Goal: Task Accomplishment & Management: Manage account settings

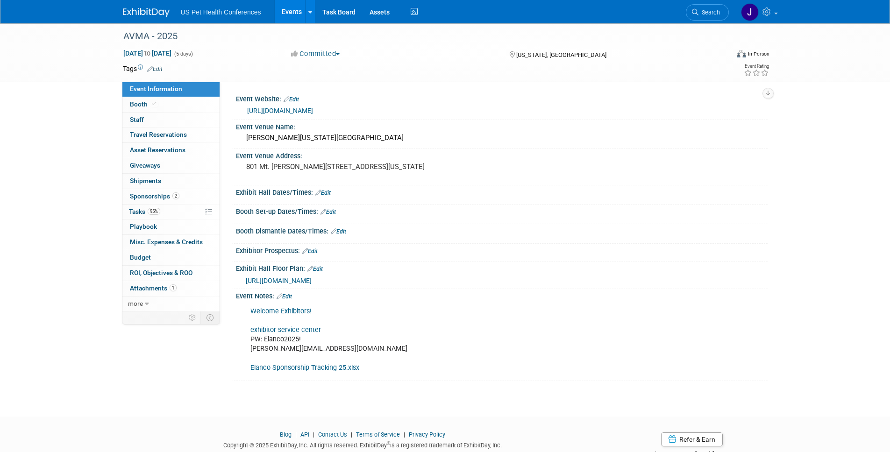
drag, startPoint x: 133, startPoint y: 11, endPoint x: 130, endPoint y: 21, distance: 10.1
click at [133, 11] on img at bounding box center [146, 12] width 47 height 9
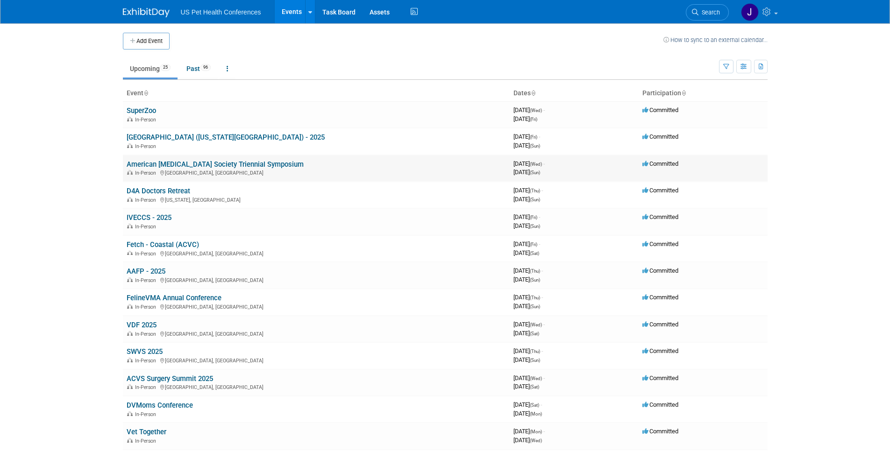
click at [205, 170] on div "In-Person Fort Worth, TX" at bounding box center [316, 172] width 379 height 7
click at [214, 167] on link "American [MEDICAL_DATA] Society Triennial Symposium" at bounding box center [215, 164] width 177 height 8
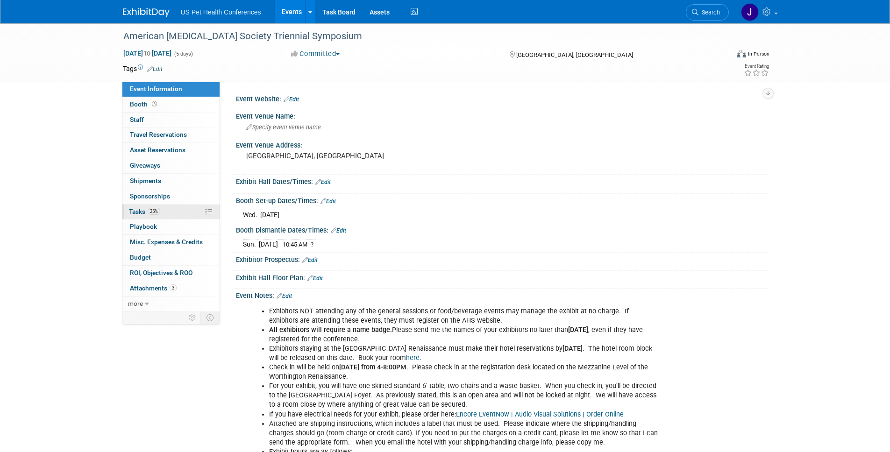
click at [145, 208] on span "Tasks 25%" at bounding box center [144, 211] width 31 height 7
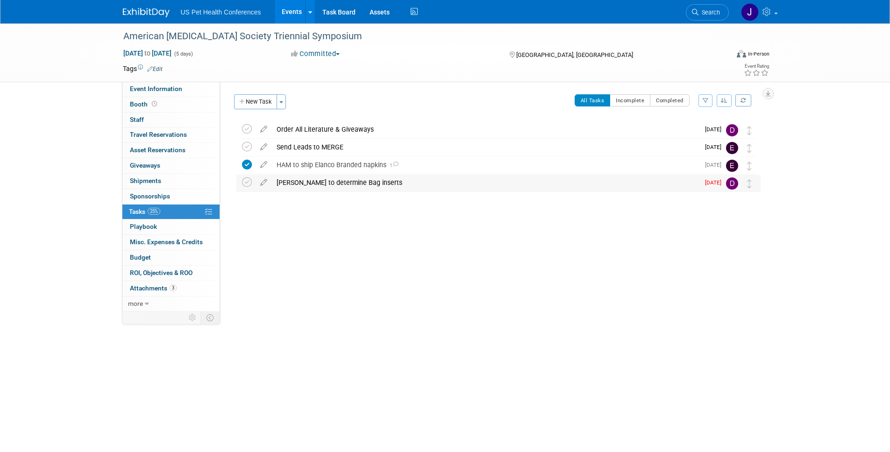
click at [318, 186] on div "Debra to determine Bag inserts" at bounding box center [485, 183] width 427 height 16
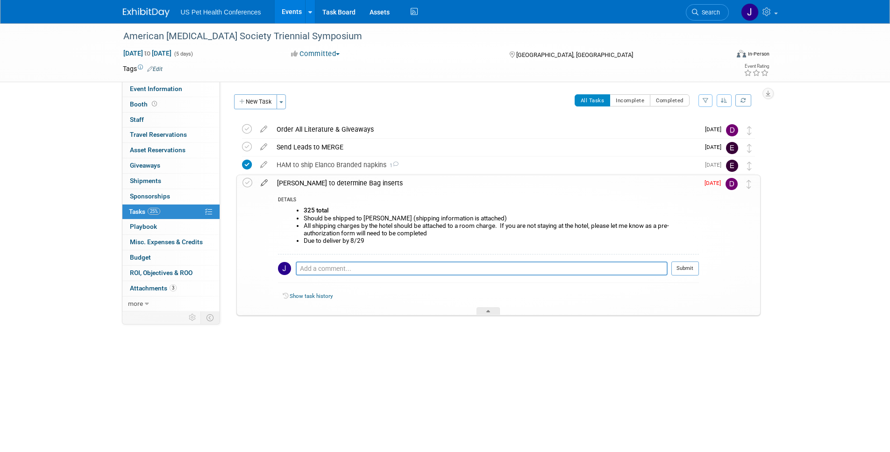
click at [266, 183] on icon at bounding box center [264, 181] width 16 height 12
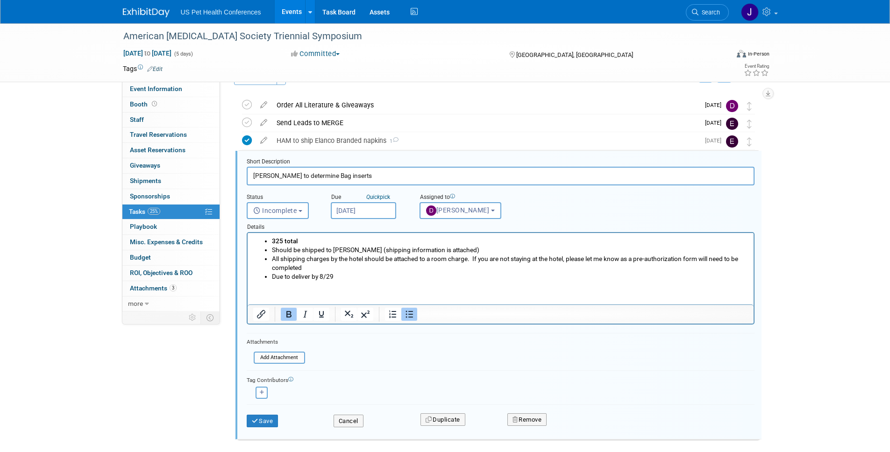
scroll to position [38, 0]
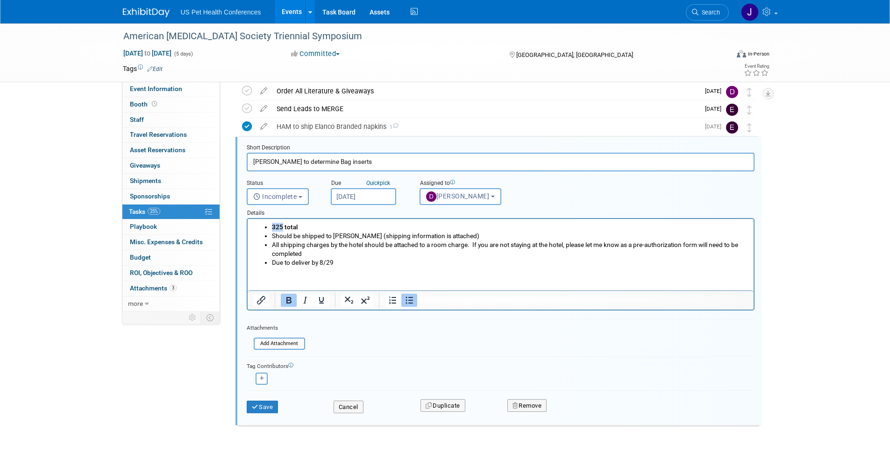
drag, startPoint x: 281, startPoint y: 228, endPoint x: 272, endPoint y: 227, distance: 9.0
click at [272, 227] on b "325 total" at bounding box center [284, 226] width 26 height 7
click at [271, 410] on button "Save" at bounding box center [263, 407] width 32 height 13
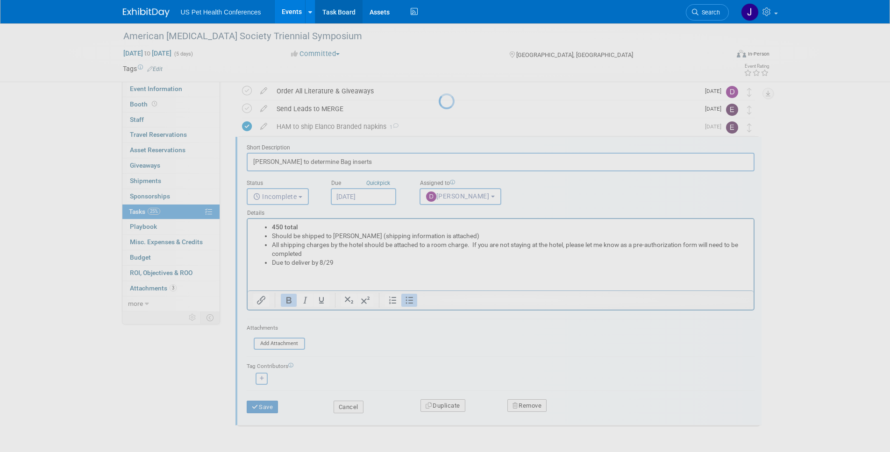
scroll to position [0, 0]
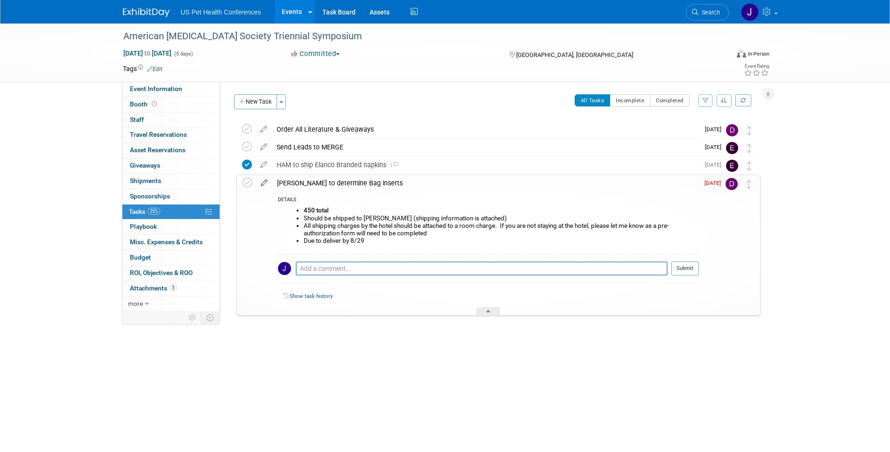
click at [266, 185] on icon at bounding box center [264, 181] width 16 height 12
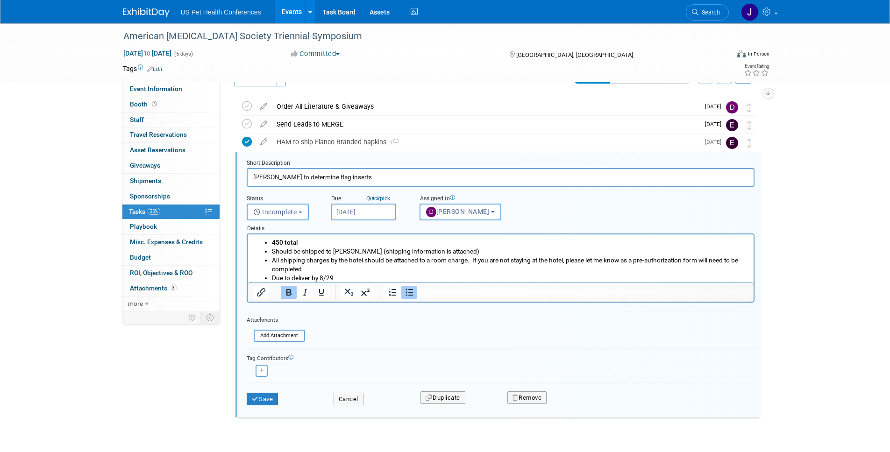
scroll to position [38, 0]
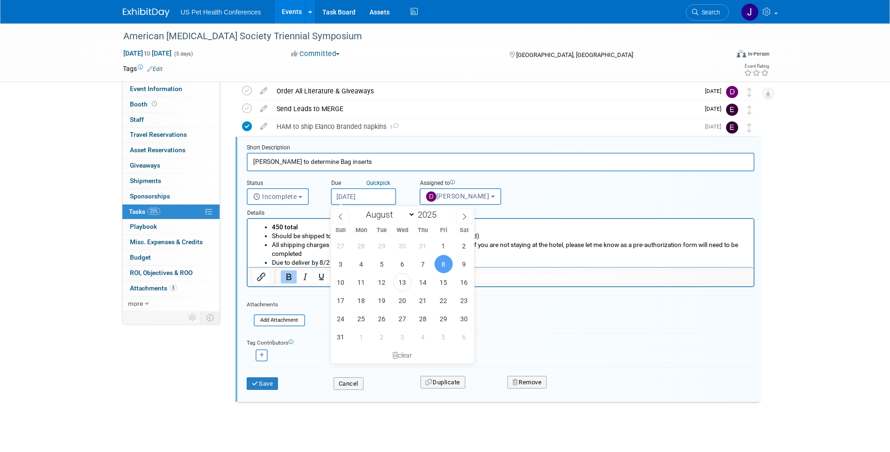
click at [362, 198] on input "Aug 8, 2025" at bounding box center [363, 196] width 65 height 17
click at [446, 286] on span "15" at bounding box center [443, 282] width 18 height 18
type input "Aug 15, 2025"
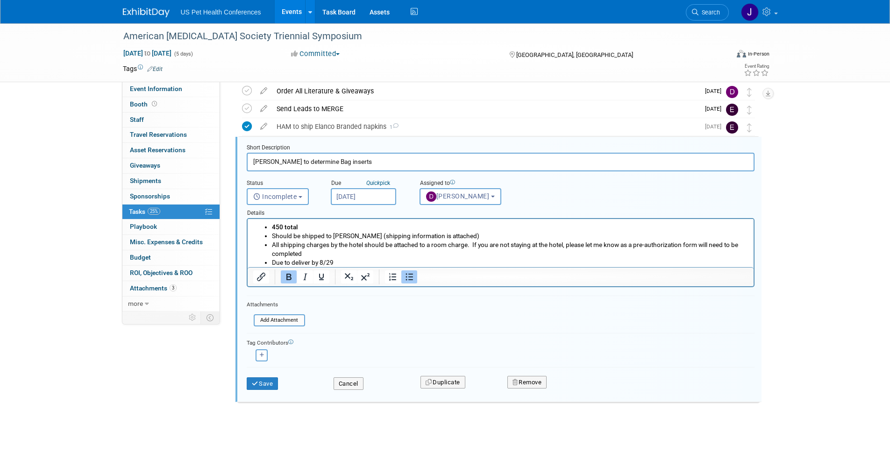
click at [359, 154] on input "Debra to determine Bag inserts" at bounding box center [501, 162] width 508 height 18
click at [360, 156] on input "Debra to determine Bag inserts" at bounding box center [501, 162] width 508 height 18
click at [360, 182] on form "Short Description Debra to determine Bag inserts Status <i class="far fa-clock"…" at bounding box center [501, 271] width 522 height 255
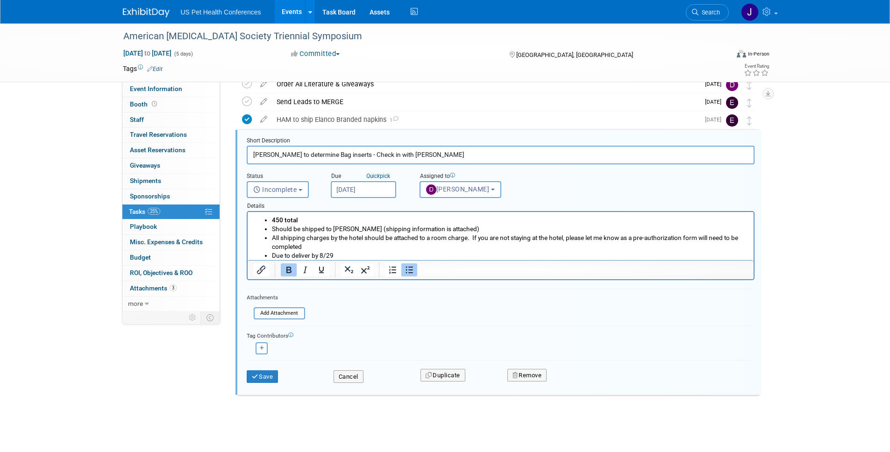
scroll to position [46, 0]
type input "Debra to determine Bag inserts - Check in with Casey"
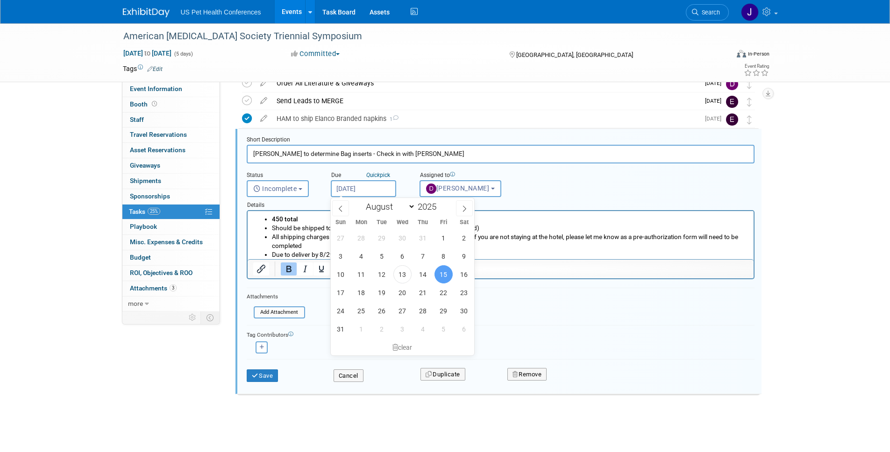
click at [370, 190] on input "Aug 15, 2025" at bounding box center [363, 188] width 65 height 17
click at [364, 294] on span "18" at bounding box center [361, 292] width 18 height 18
type input "Aug 18, 2025"
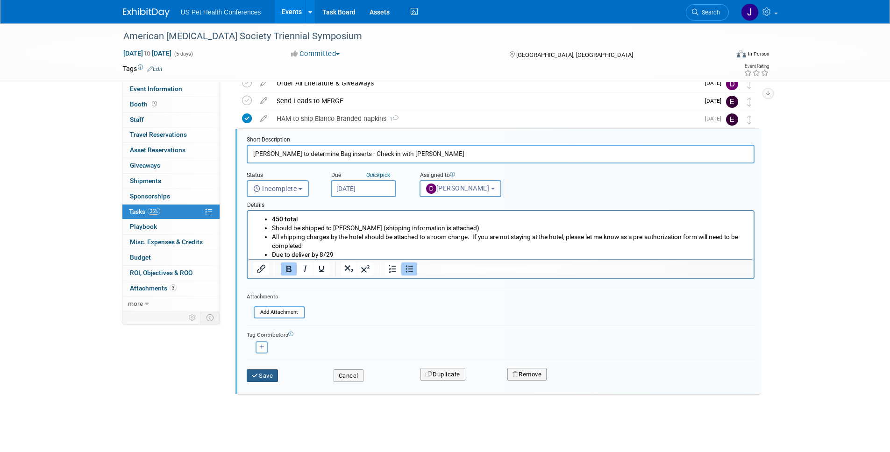
click at [266, 373] on button "Save" at bounding box center [263, 375] width 32 height 13
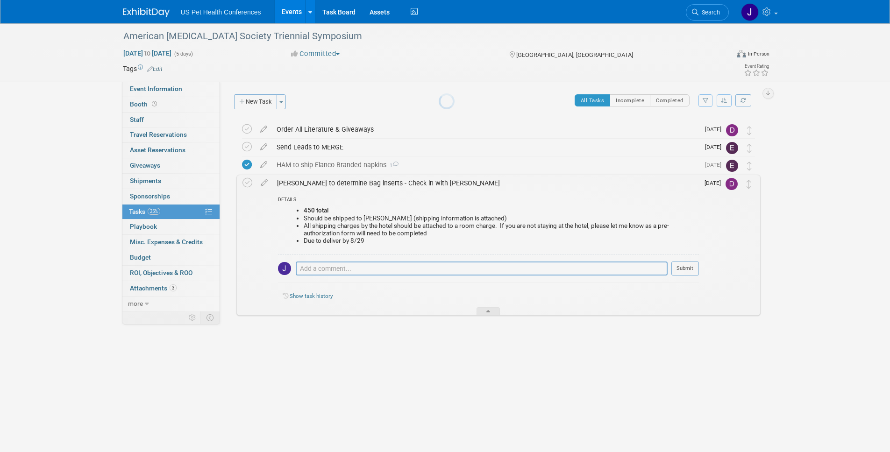
scroll to position [0, 0]
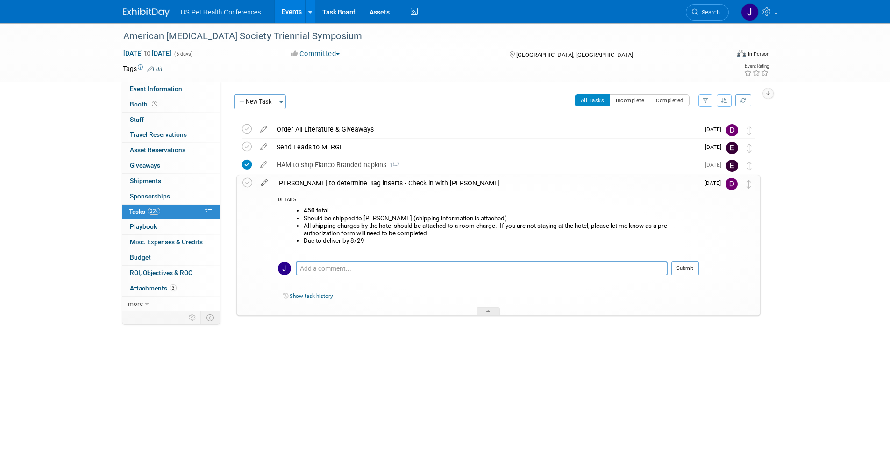
click at [266, 180] on icon at bounding box center [264, 181] width 16 height 12
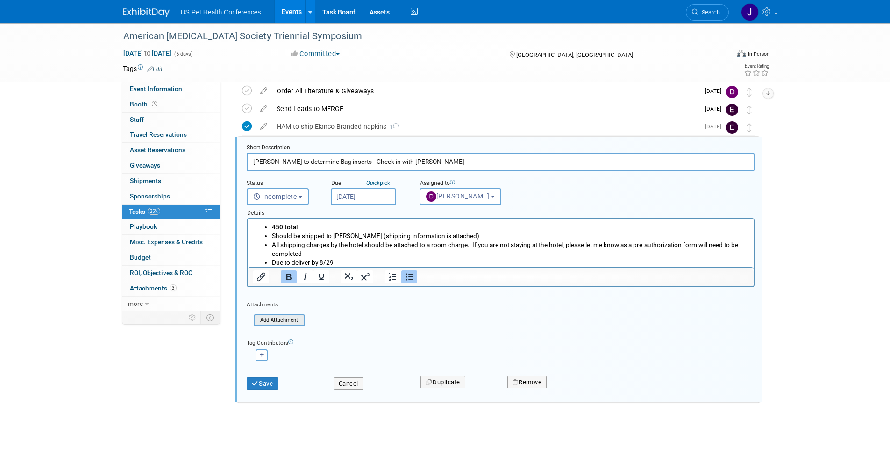
click at [281, 321] on input "file" at bounding box center [256, 320] width 95 height 10
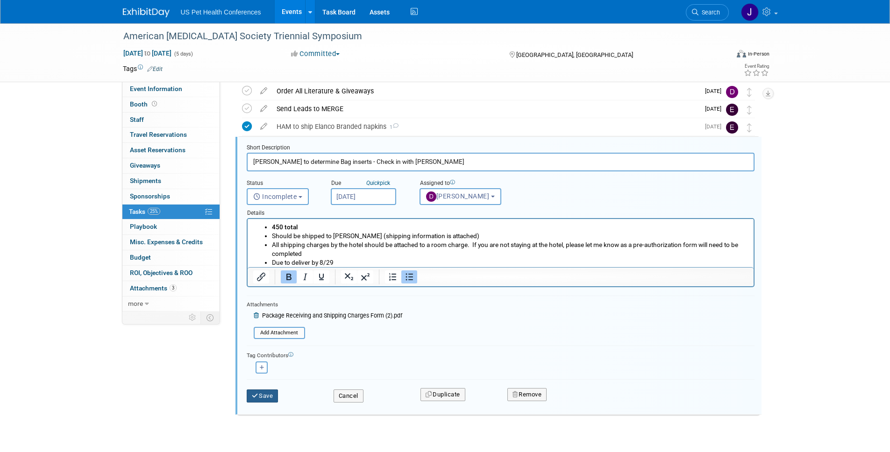
click at [265, 401] on button "Save" at bounding box center [263, 395] width 32 height 13
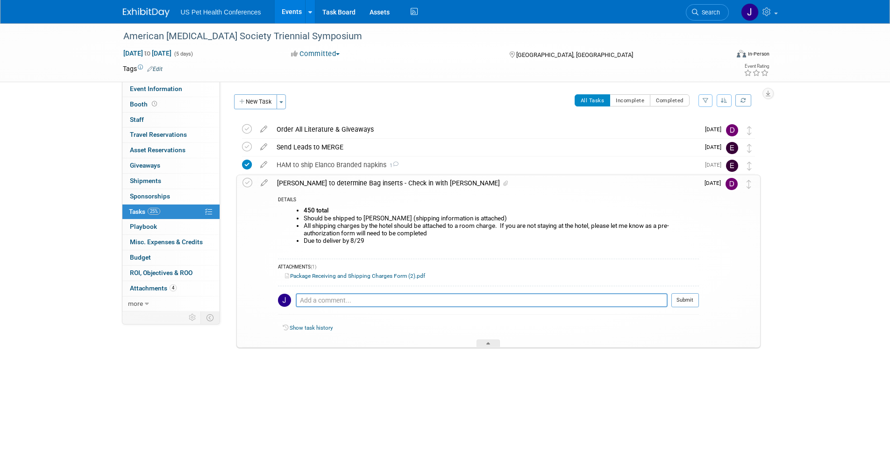
click at [369, 226] on li "All shipping charges by the hotel should be attached to a room charge. If you a…" at bounding box center [501, 229] width 395 height 15
drag, startPoint x: 363, startPoint y: 218, endPoint x: 389, endPoint y: 218, distance: 26.1
click at [389, 218] on li "Should be shipped to Lisa Scott (shipping information is attached)" at bounding box center [501, 218] width 395 height 7
drag, startPoint x: 391, startPoint y: 219, endPoint x: 363, endPoint y: 220, distance: 28.1
click at [363, 220] on li "Should be shipped to Lisa Scott (shipping information is attached)" at bounding box center [501, 218] width 395 height 7
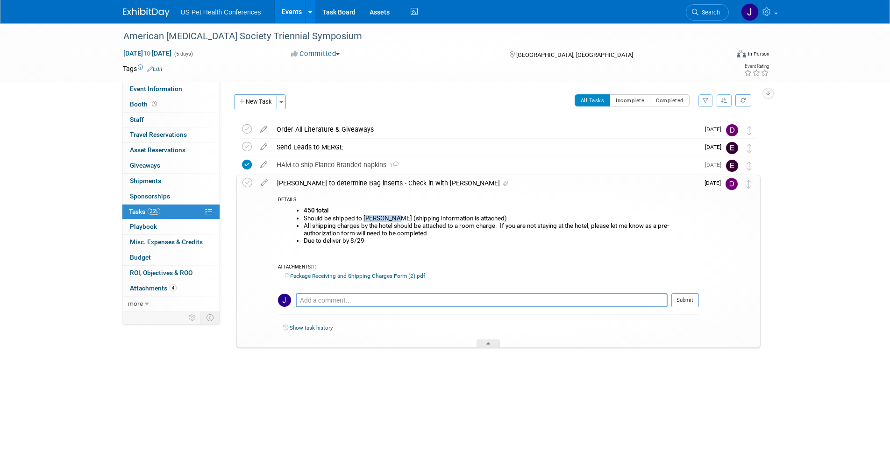
copy li "Lisa Scott"
